Goal: Navigation & Orientation: Find specific page/section

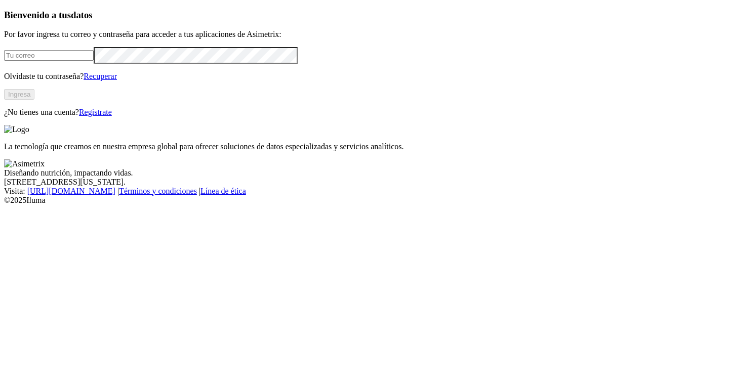
type input "[EMAIL_ADDRESS][PERSON_NAME][DOMAIN_NAME]"
click at [34, 100] on button "Ingresa" at bounding box center [19, 94] width 30 height 11
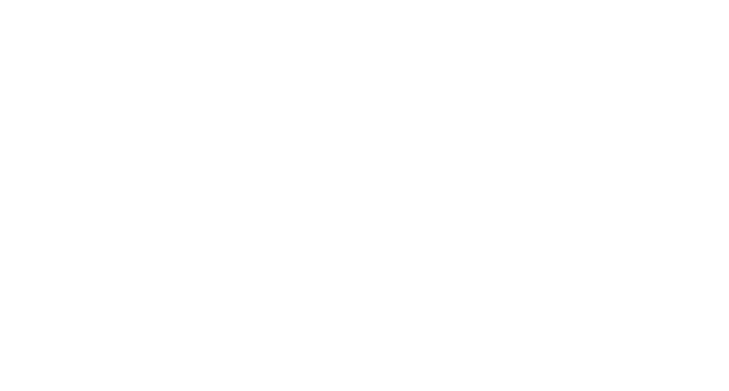
drag, startPoint x: 614, startPoint y: 25, endPoint x: 613, endPoint y: 32, distance: 7.2
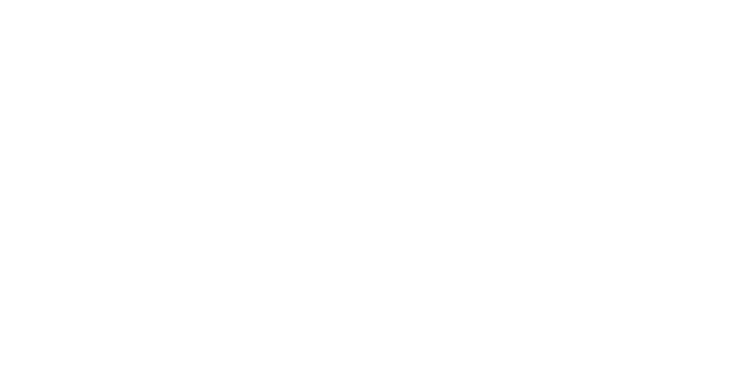
drag, startPoint x: 704, startPoint y: 19, endPoint x: 694, endPoint y: 21, distance: 10.2
